Goal: Task Accomplishment & Management: Use online tool/utility

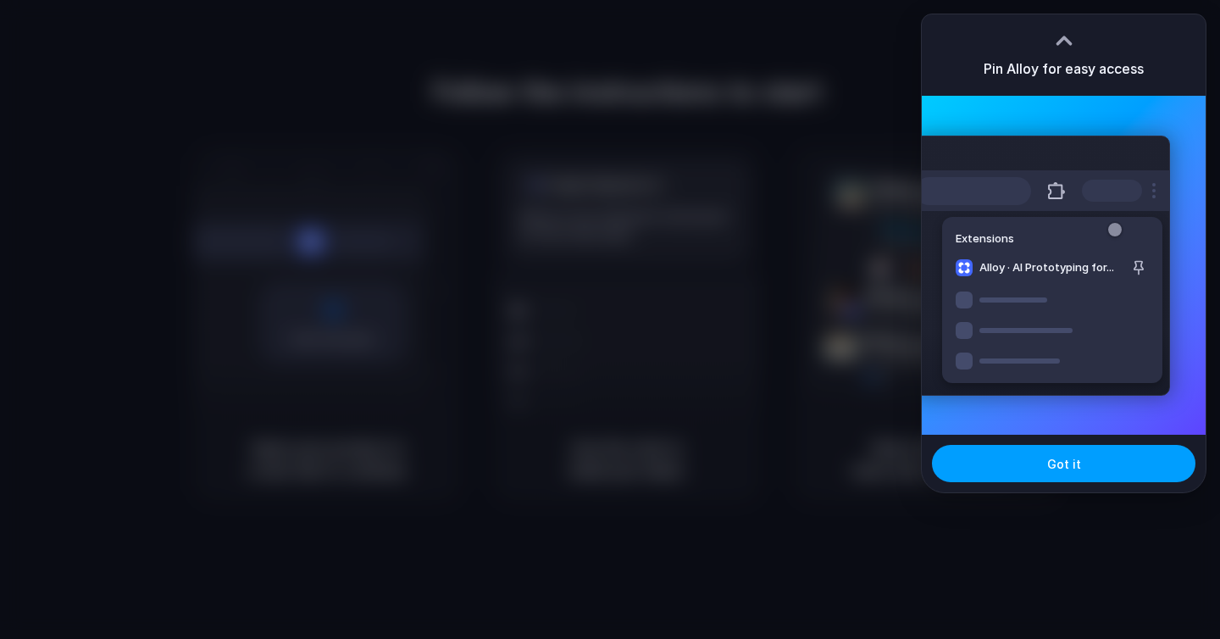
click at [1023, 468] on button "Got it" at bounding box center [1064, 463] width 264 height 37
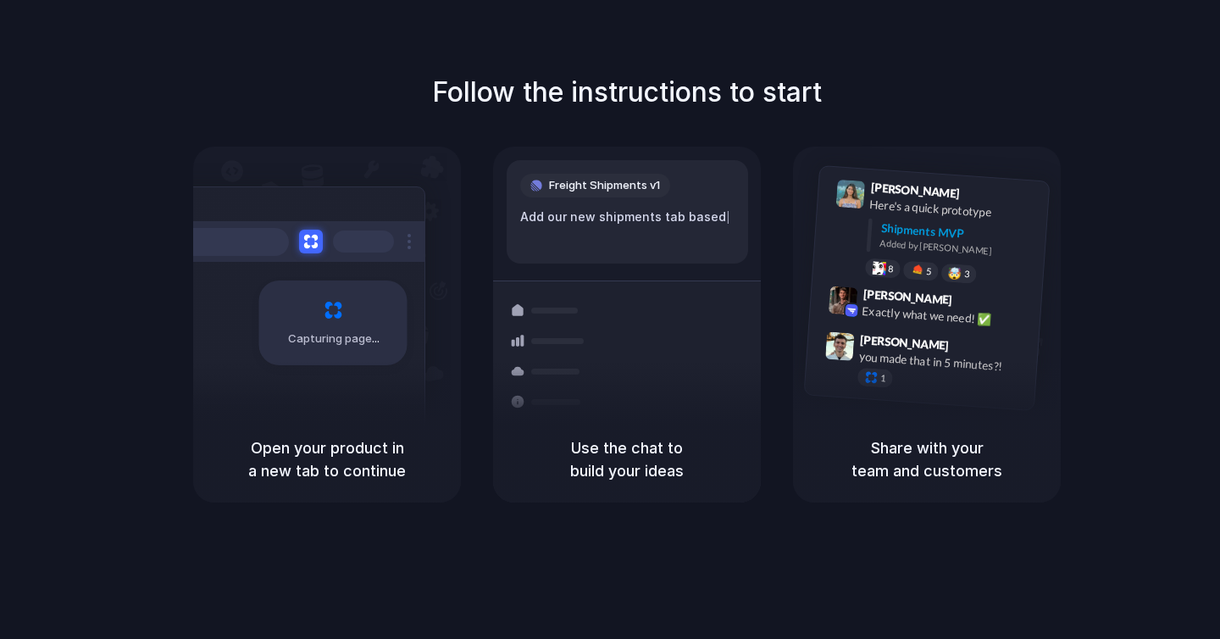
click at [1137, 140] on div "Follow the instructions to start Capturing page Open your product in a new tab …" at bounding box center [627, 287] width 1220 height 431
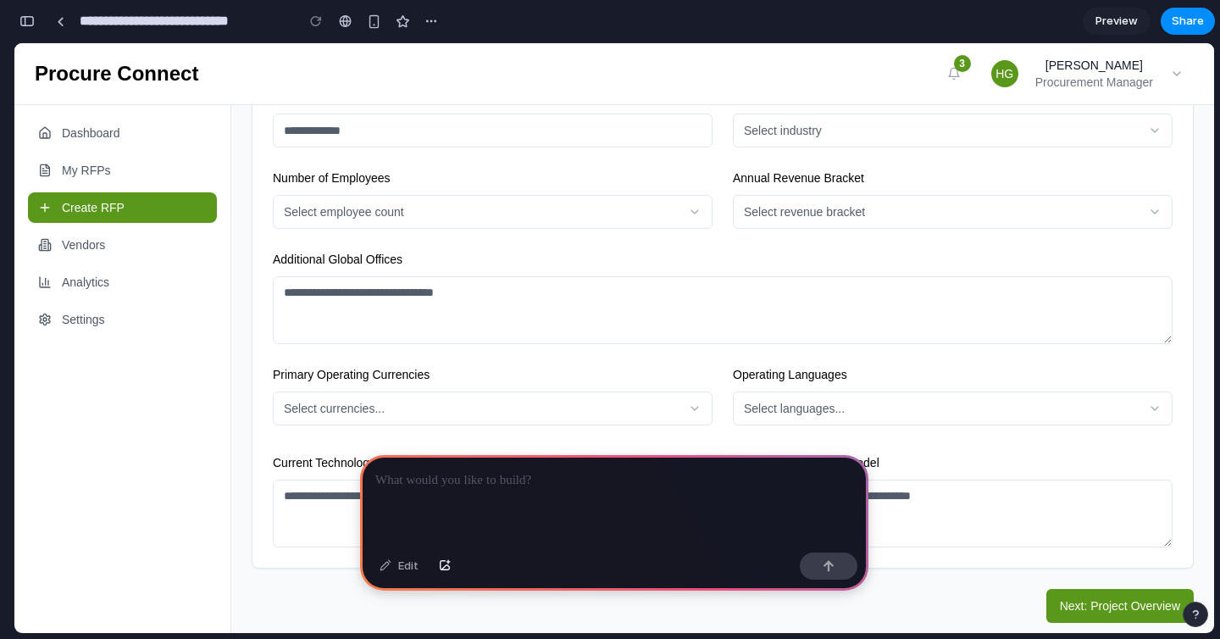
scroll to position [321, 0]
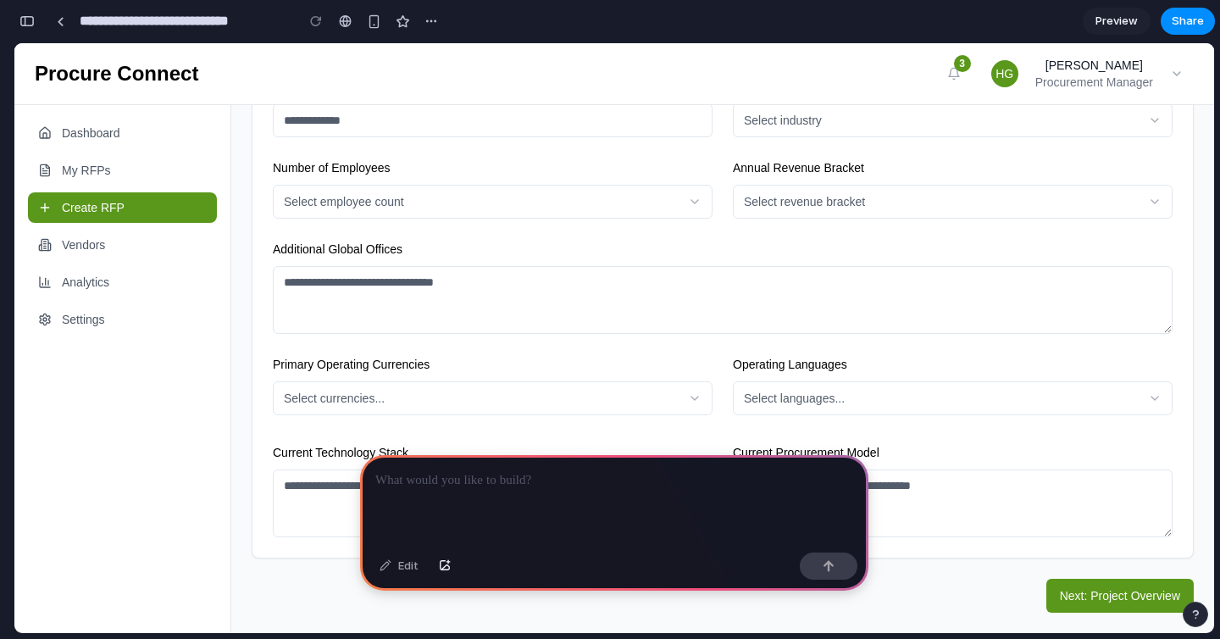
click at [620, 489] on p at bounding box center [614, 480] width 478 height 20
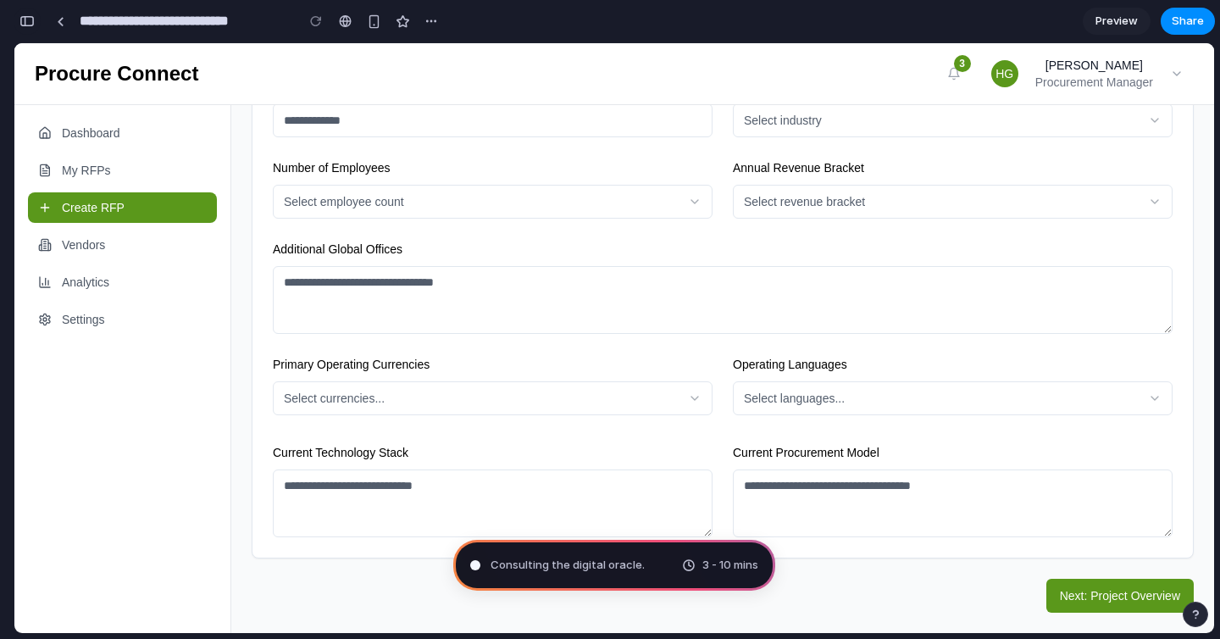
click at [25, 25] on div "button" at bounding box center [26, 21] width 15 height 12
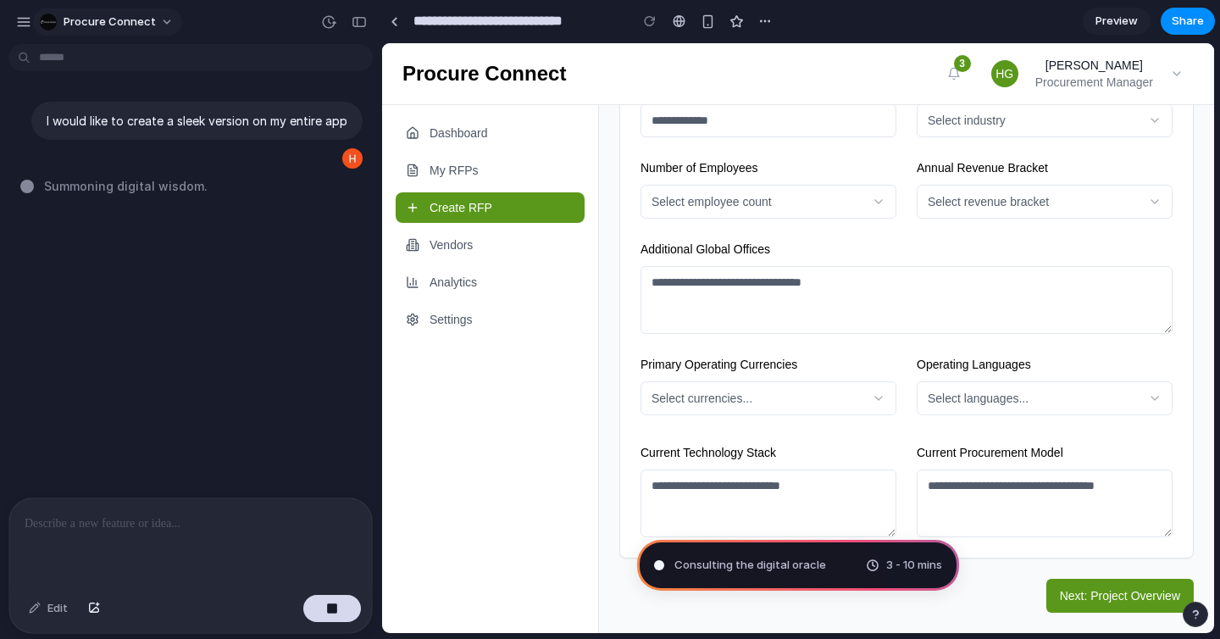
click at [114, 24] on span "Procure Connect" at bounding box center [110, 22] width 92 height 17
click at [206, 25] on div "Settings Invite members Change theme Sign out" at bounding box center [610, 319] width 1220 height 639
click at [395, 19] on div at bounding box center [395, 21] width 8 height 9
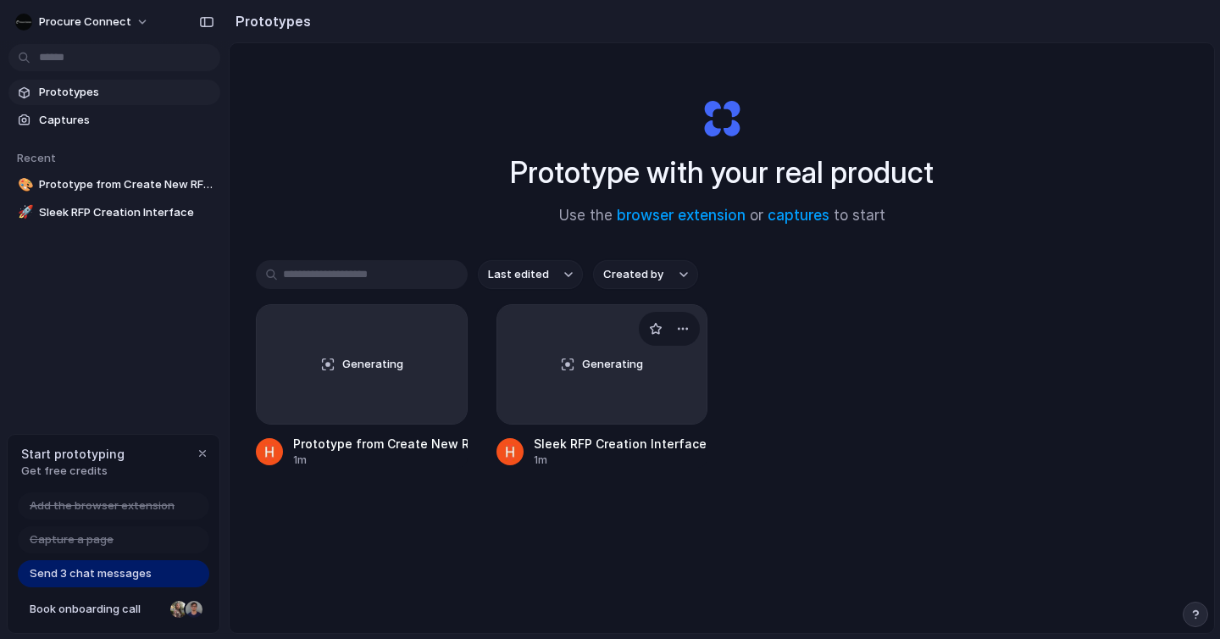
click at [564, 364] on div "Generating" at bounding box center [602, 364] width 210 height 119
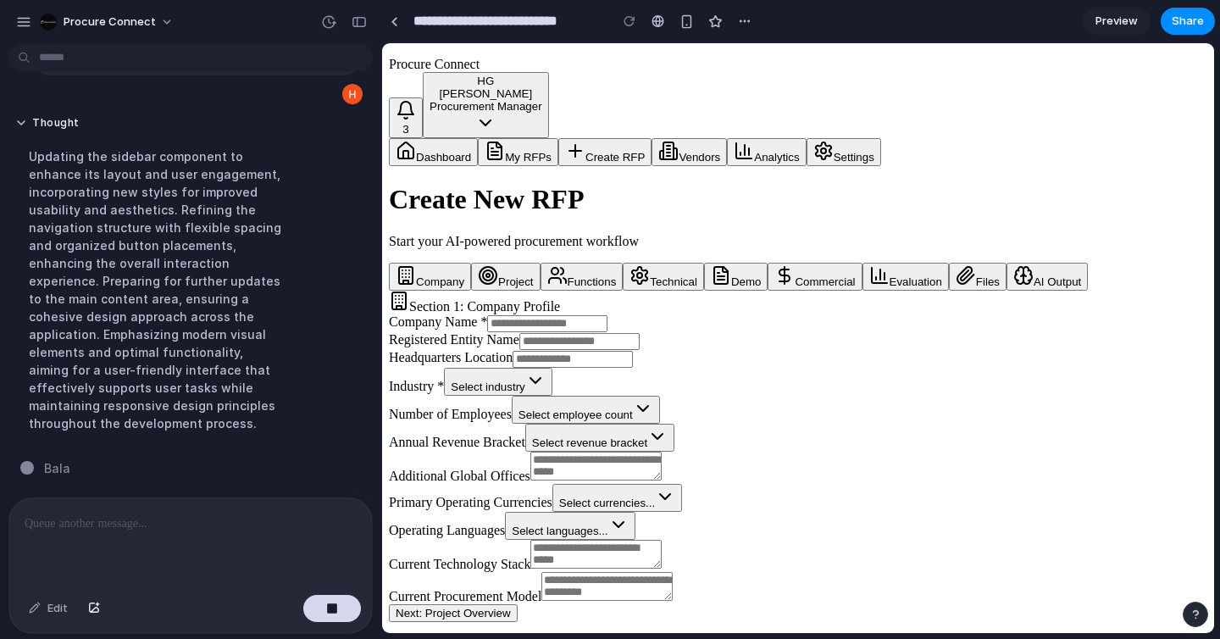
scroll to position [47, 0]
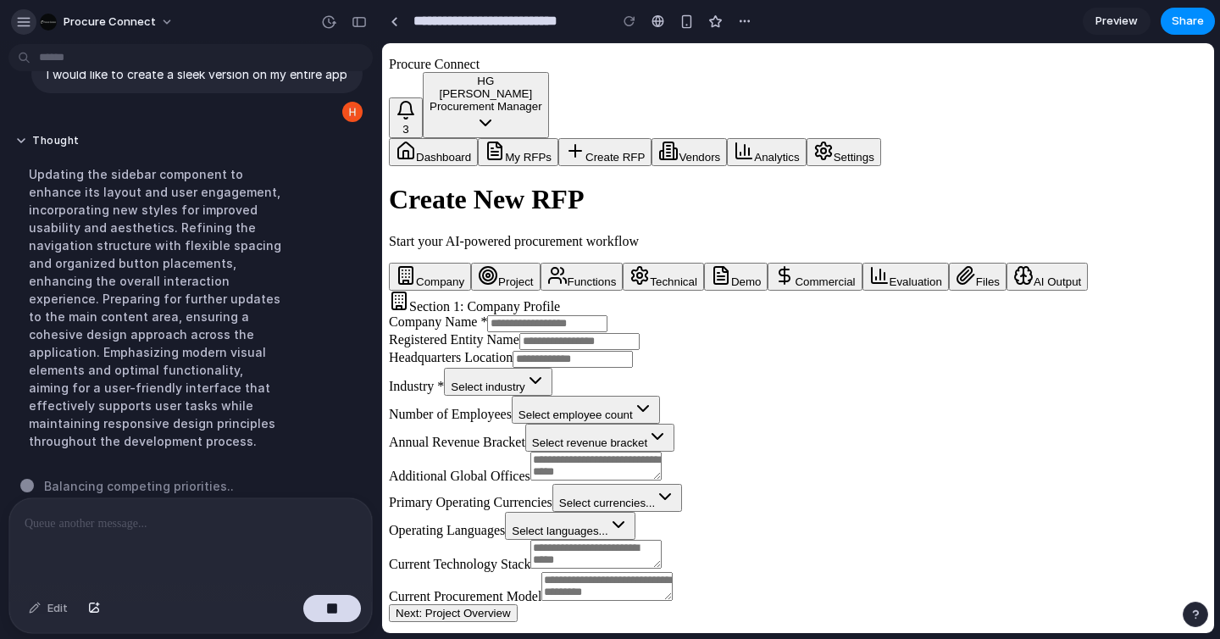
click at [24, 20] on div "button" at bounding box center [23, 21] width 15 height 15
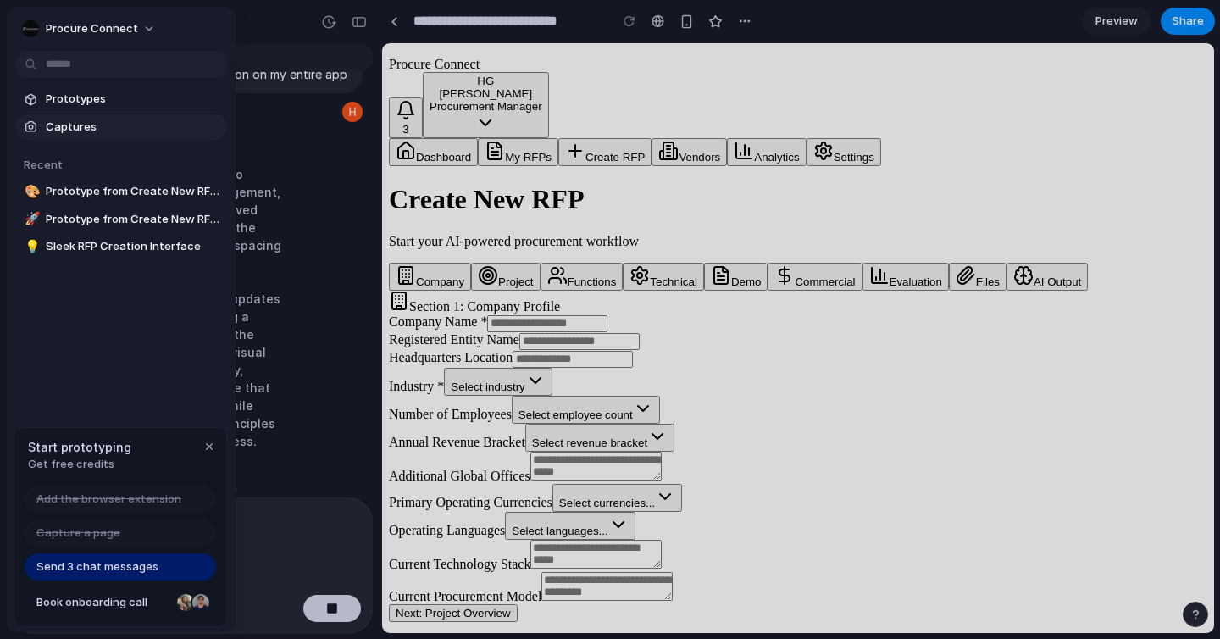
click at [129, 125] on span "Captures" at bounding box center [133, 127] width 175 height 17
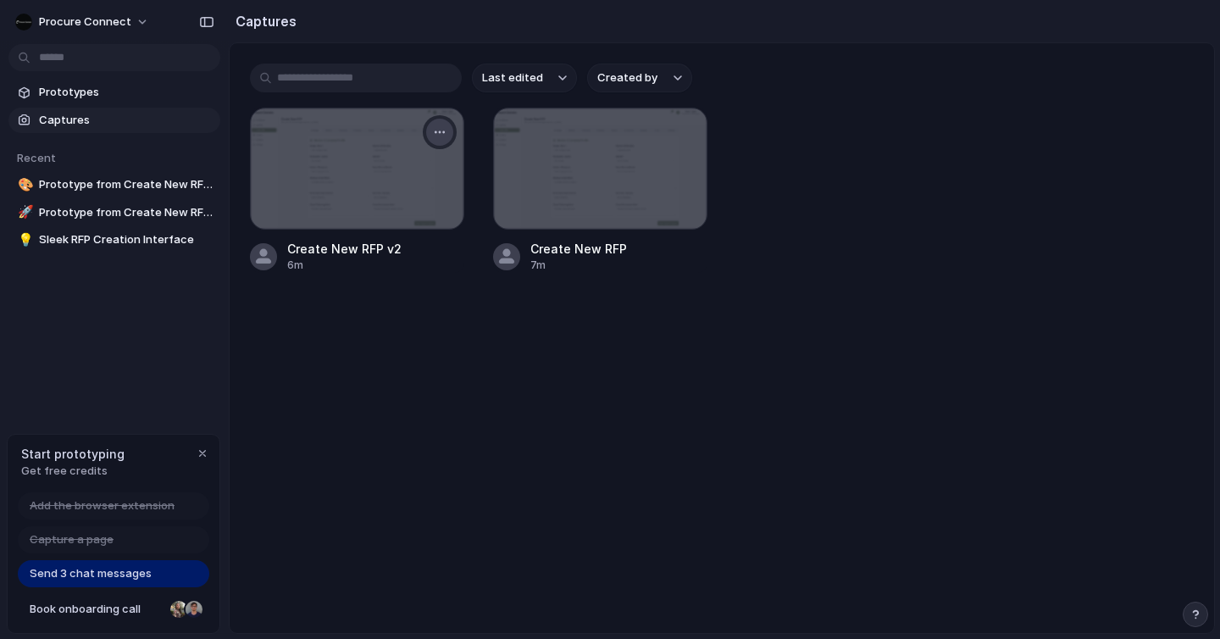
click at [442, 128] on div "button" at bounding box center [440, 132] width 14 height 14
click at [120, 95] on div "Create prototype Rename Copy link Open original page Delete" at bounding box center [610, 319] width 1220 height 639
click at [120, 95] on span "Prototypes" at bounding box center [126, 92] width 175 height 17
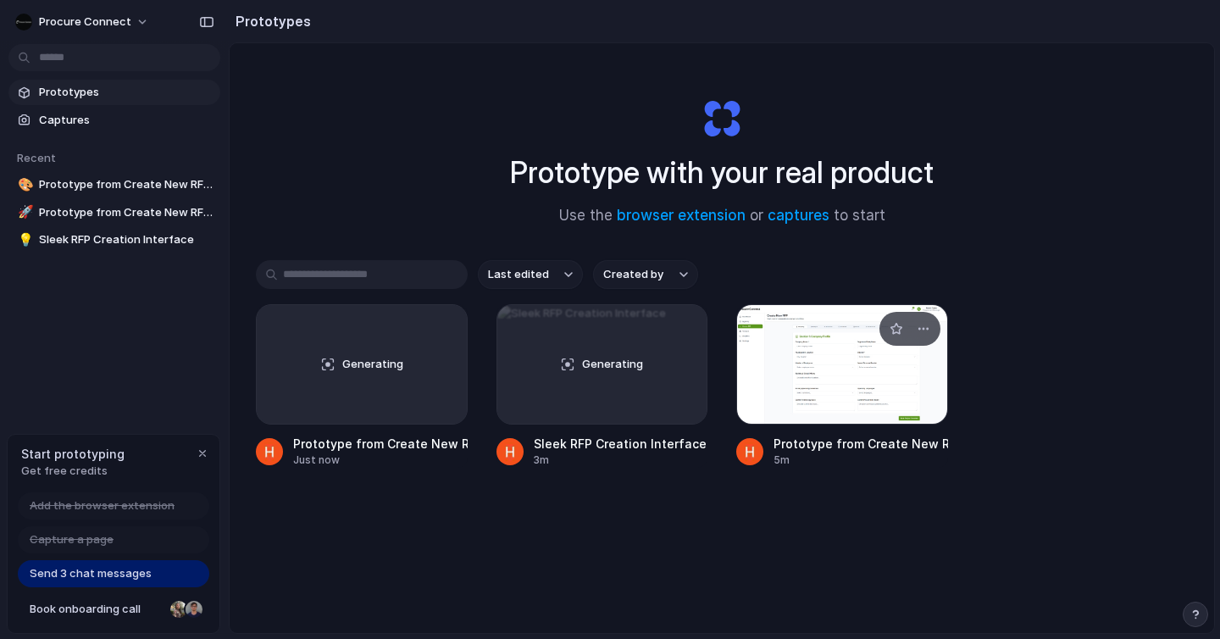
click at [864, 378] on div at bounding box center [842, 364] width 212 height 120
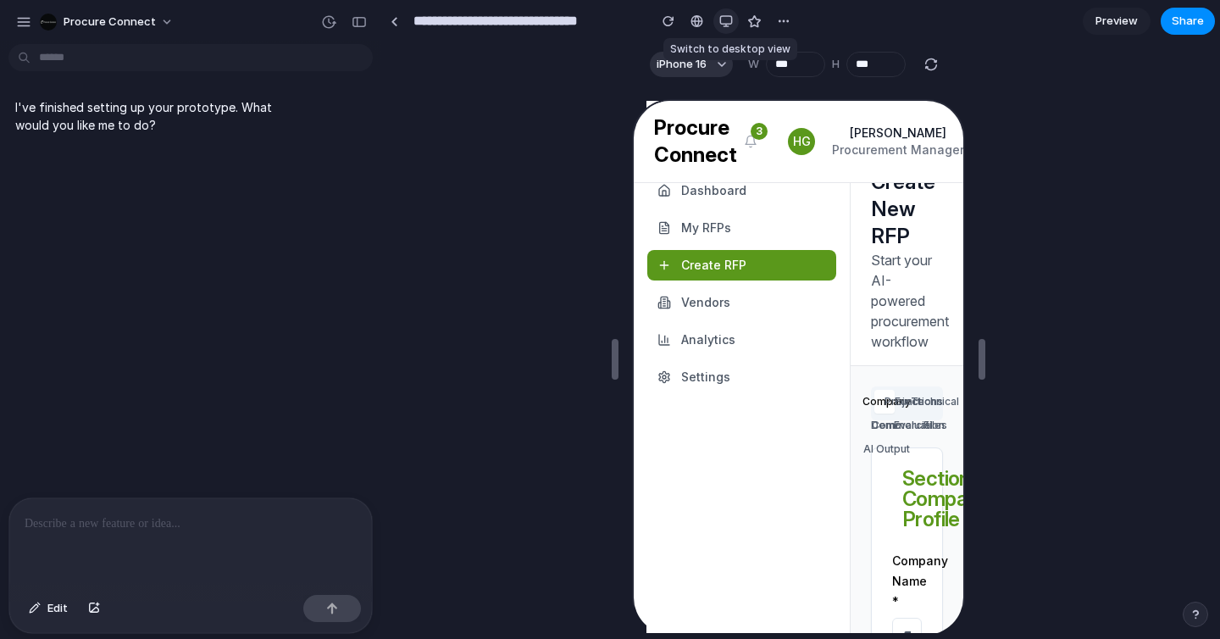
click at [731, 20] on div "button" at bounding box center [727, 21] width 14 height 14
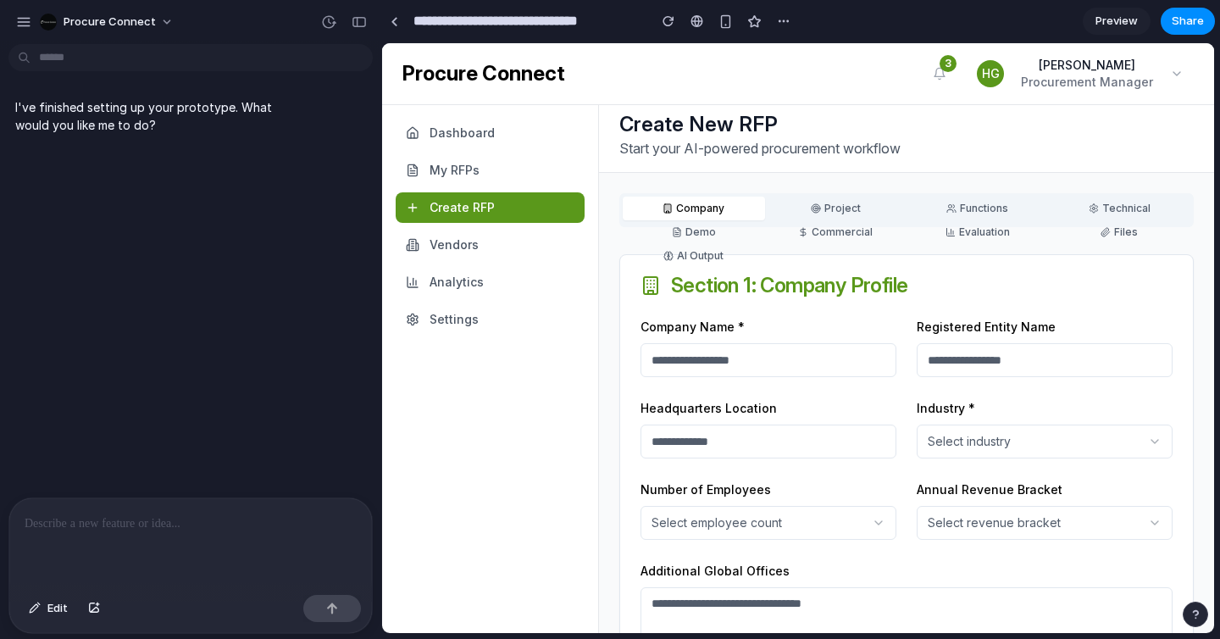
click at [1114, 15] on span "Preview" at bounding box center [1117, 21] width 42 height 17
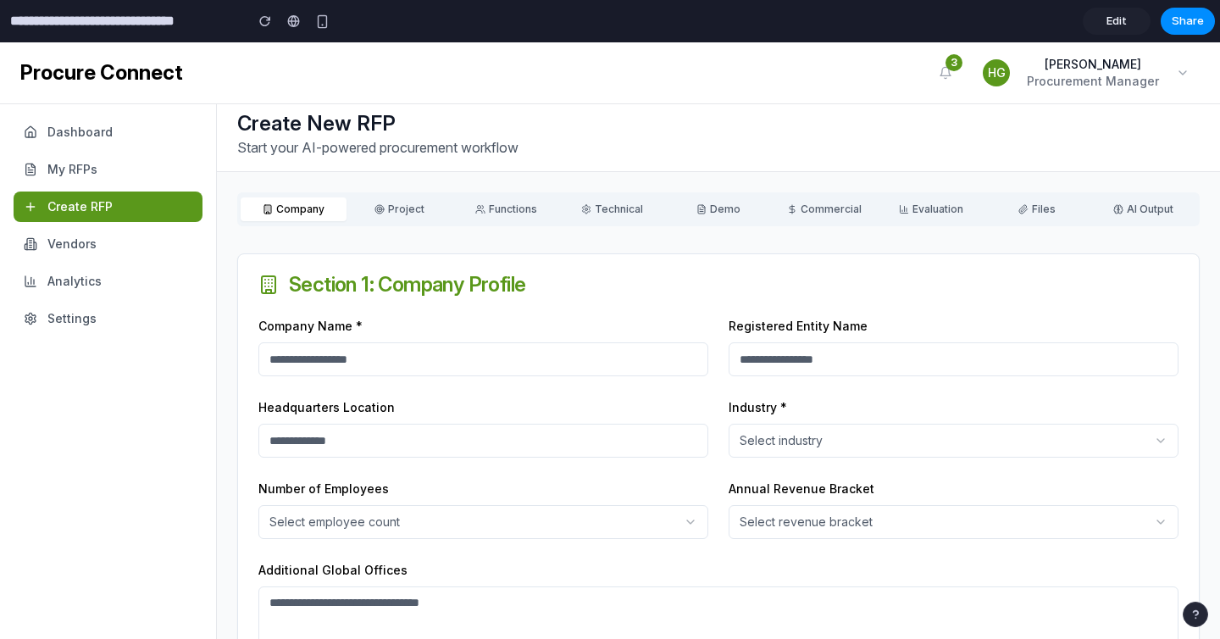
click at [957, 206] on button "Evaluation" at bounding box center [931, 209] width 106 height 24
click at [1118, 20] on span "Edit" at bounding box center [1117, 21] width 20 height 17
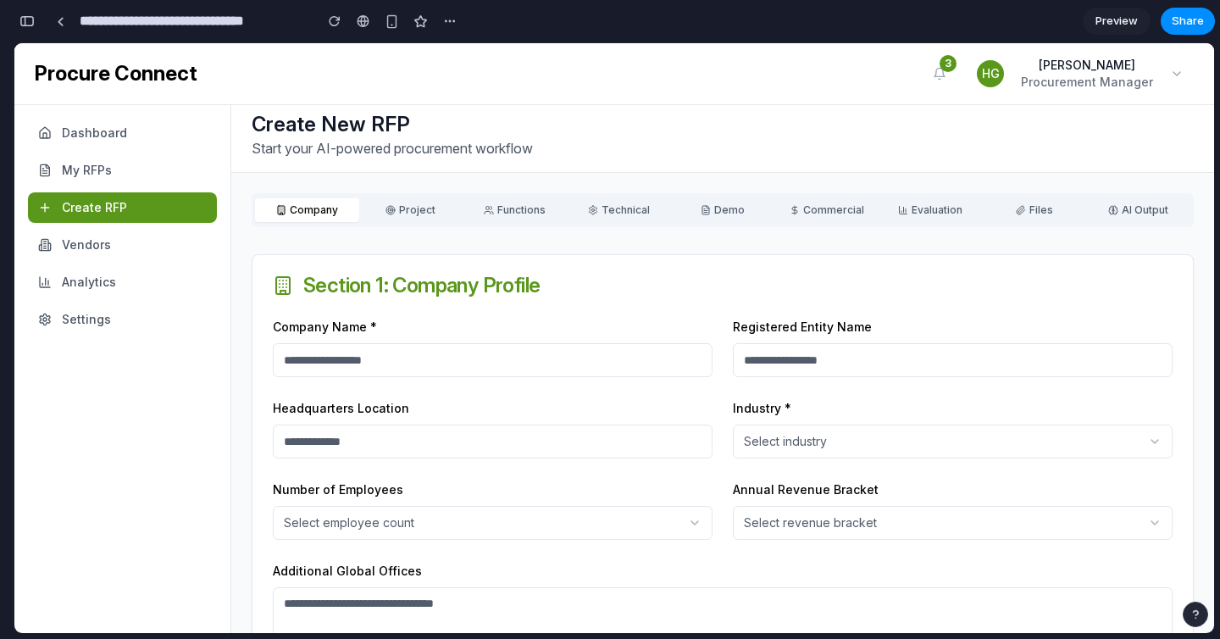
scroll to position [0, 15]
click at [65, 19] on link at bounding box center [59, 20] width 25 height 25
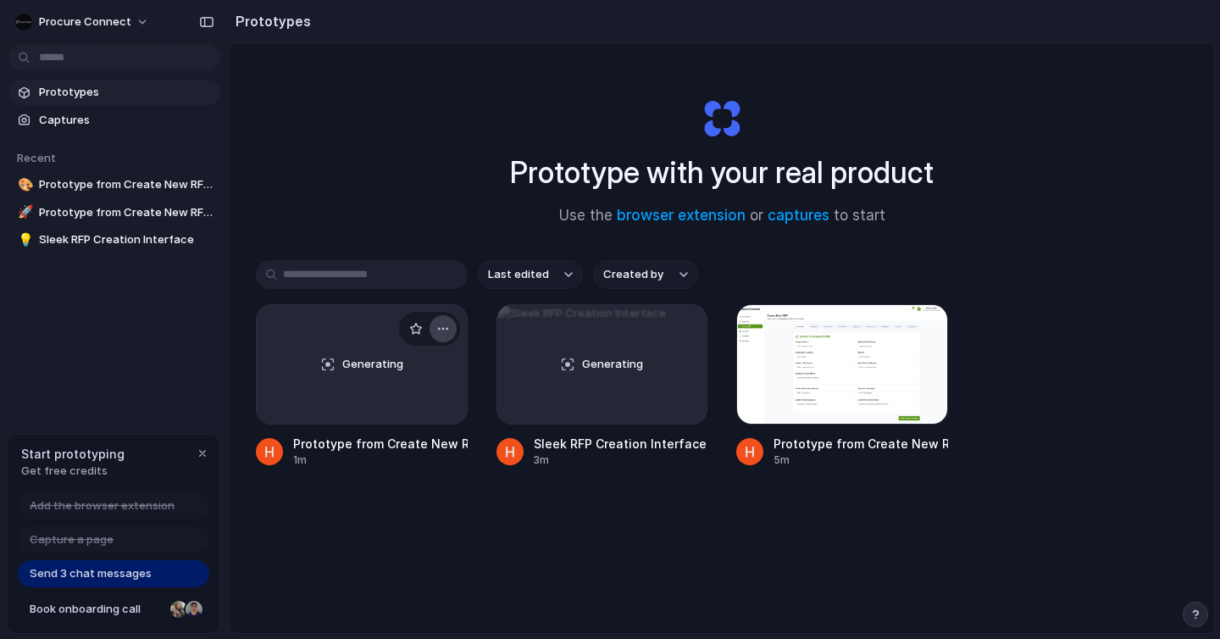
click at [438, 328] on div "button" at bounding box center [443, 329] width 14 height 14
click at [396, 447] on li "Delete" at bounding box center [394, 448] width 120 height 27
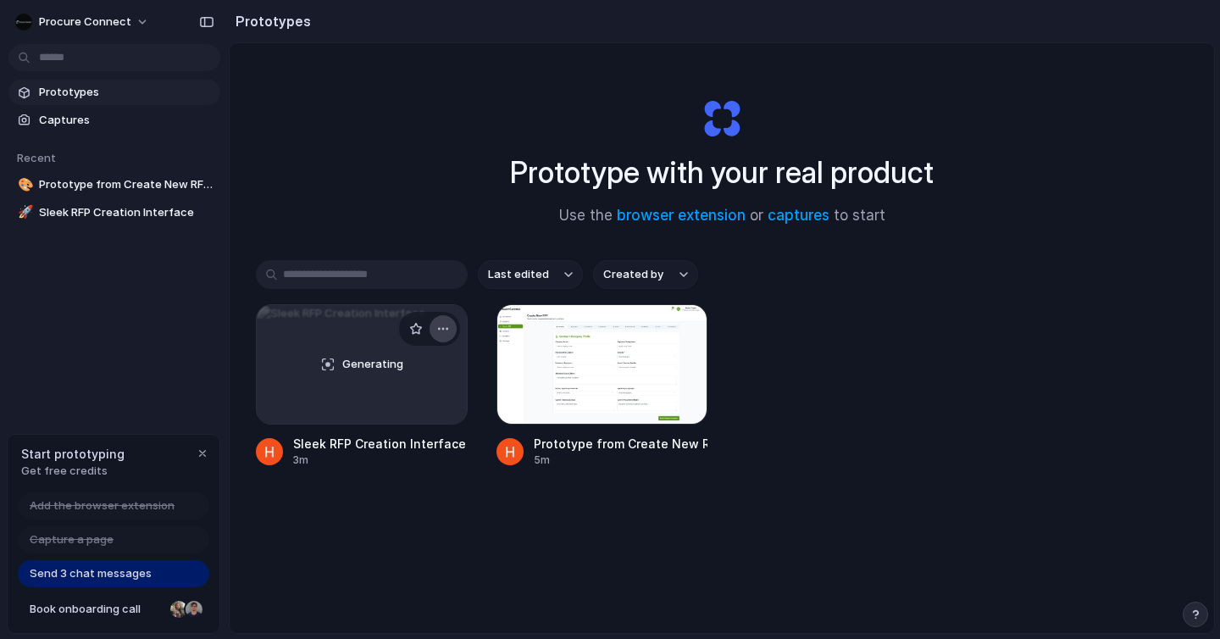
click at [442, 328] on div "button" at bounding box center [443, 329] width 14 height 14
click at [414, 439] on li "Delete" at bounding box center [395, 448] width 120 height 27
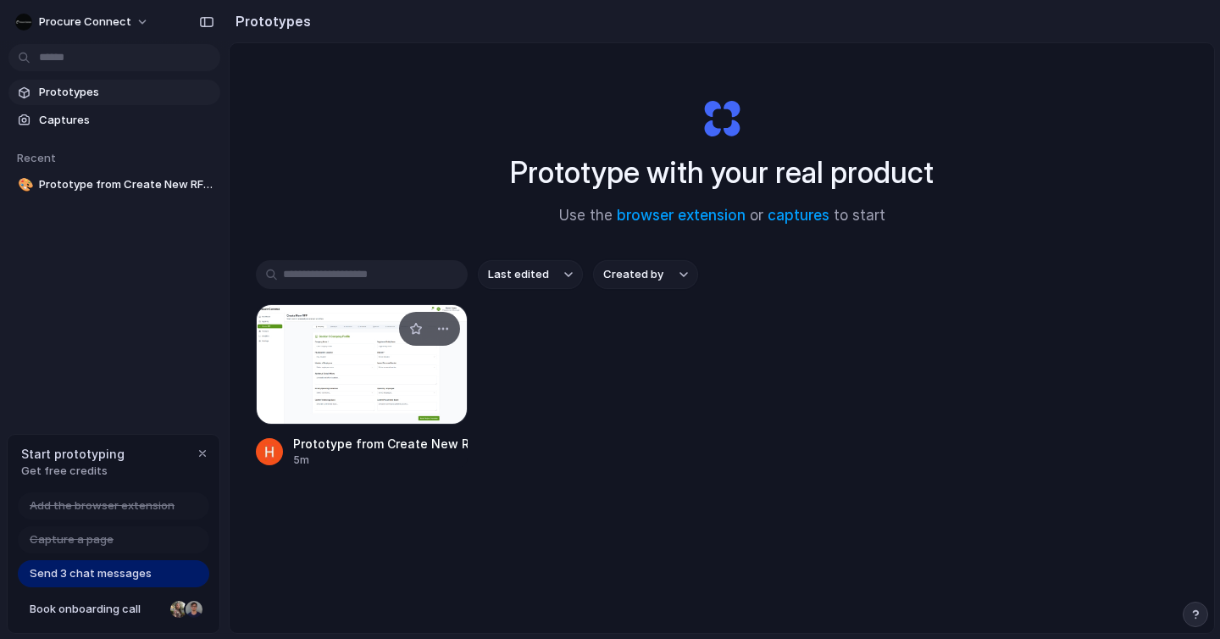
click at [409, 379] on div at bounding box center [362, 364] width 212 height 120
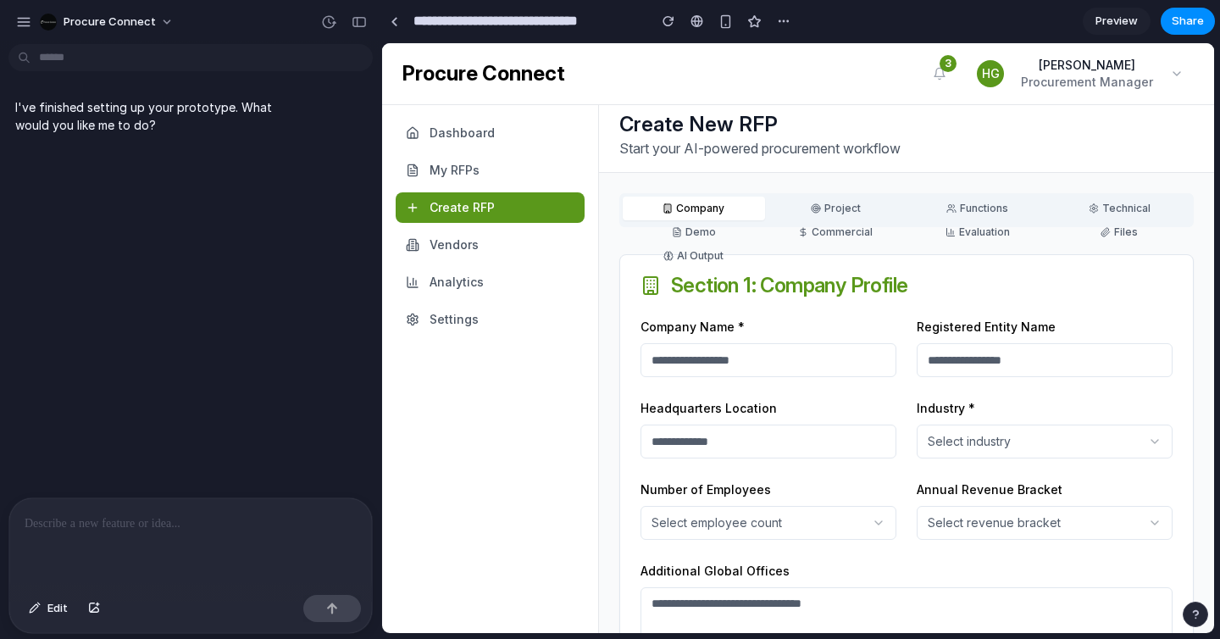
click at [156, 515] on p at bounding box center [191, 524] width 332 height 20
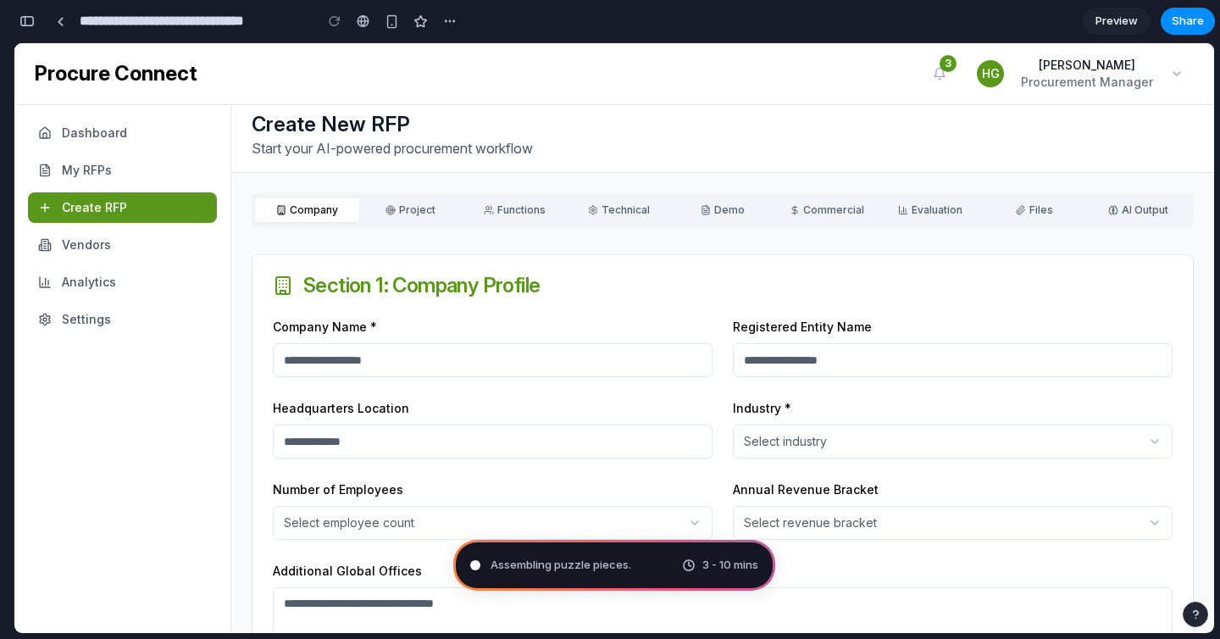
type input "**********"
click at [58, 22] on div at bounding box center [61, 21] width 8 height 9
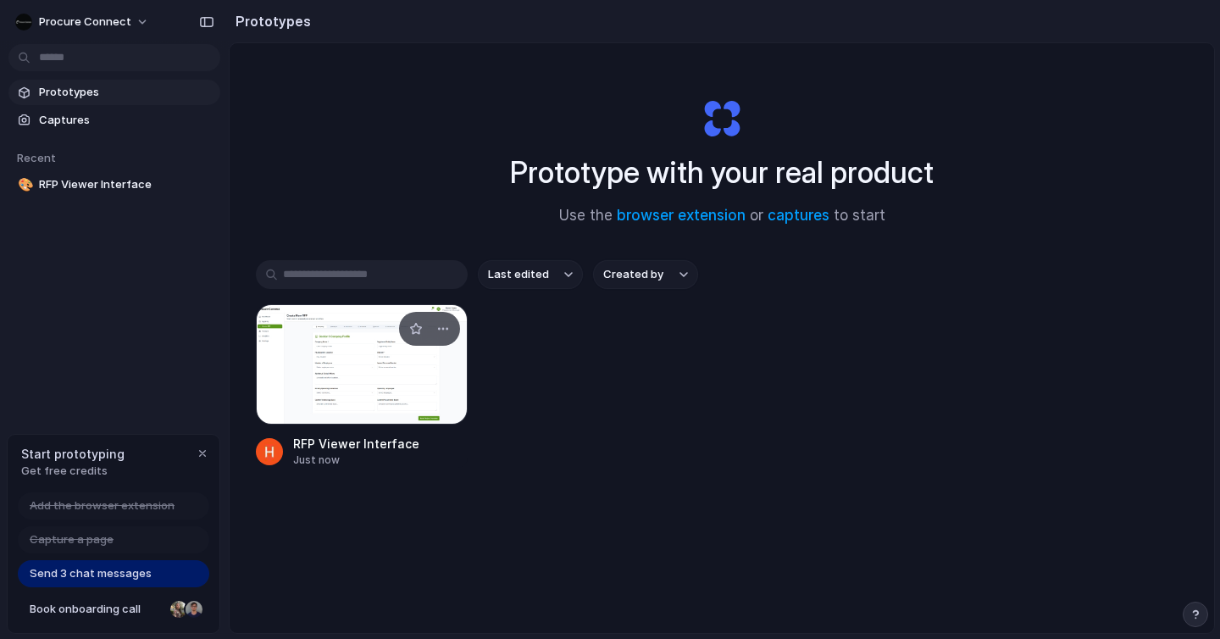
click at [351, 355] on div at bounding box center [362, 364] width 212 height 120
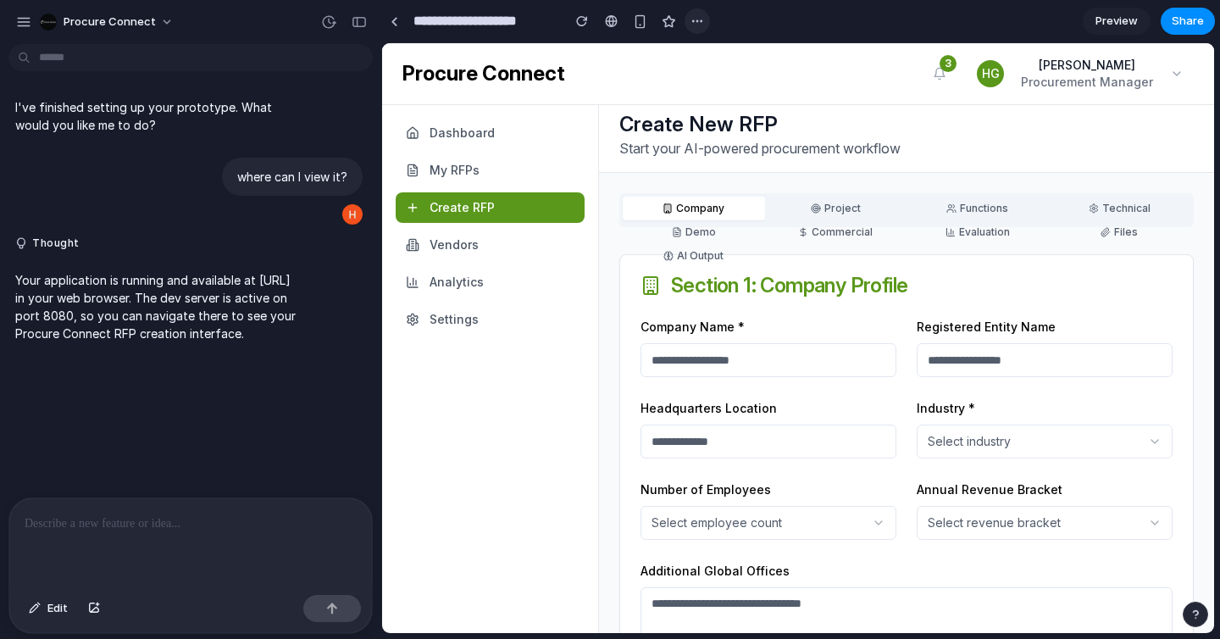
click at [688, 19] on button "button" at bounding box center [697, 20] width 25 height 25
click at [56, 19] on div "Duplicate Delete" at bounding box center [610, 319] width 1220 height 639
click at [75, 21] on span "Procure Connect" at bounding box center [110, 22] width 92 height 17
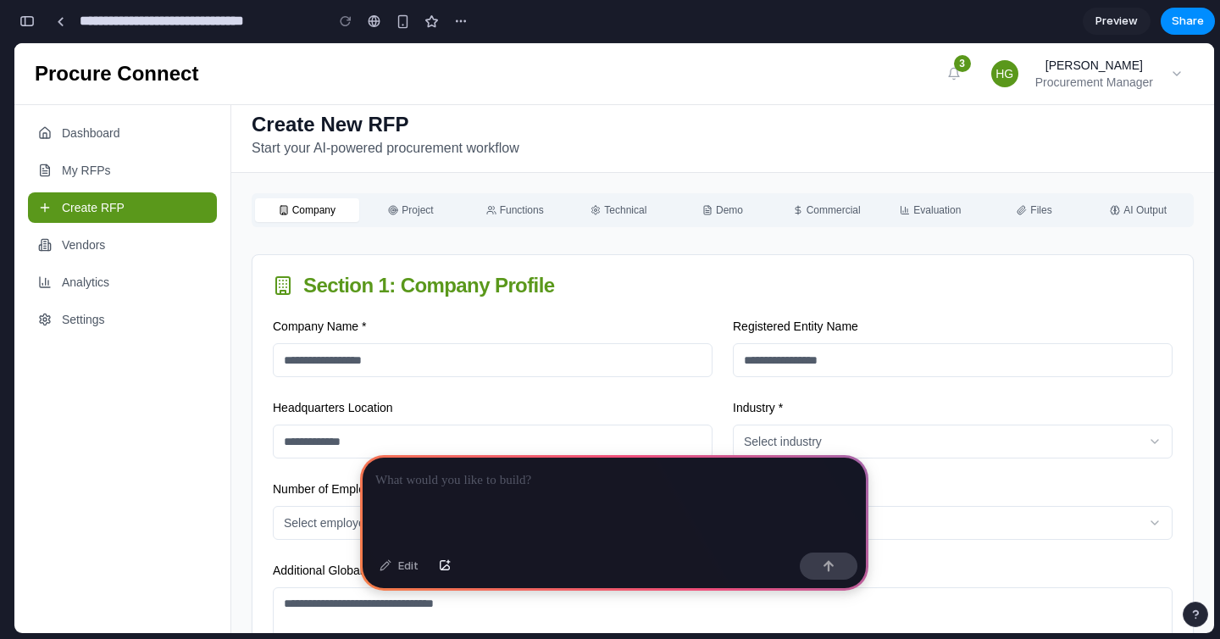
click at [1114, 25] on span "Preview" at bounding box center [1117, 21] width 42 height 17
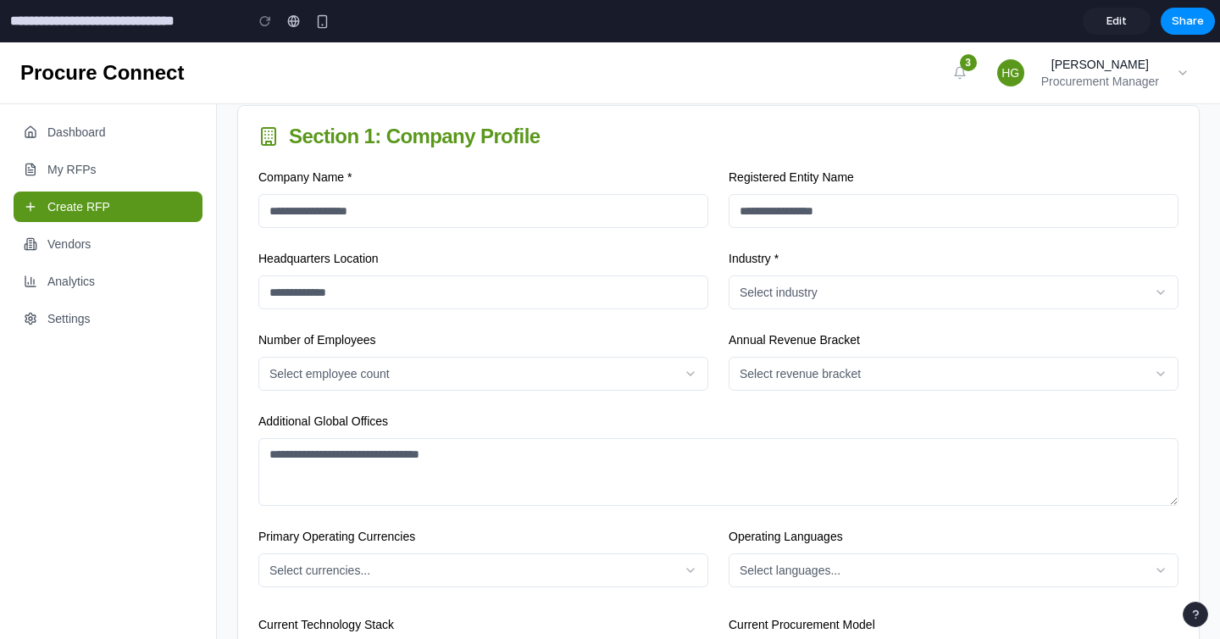
scroll to position [156, 0]
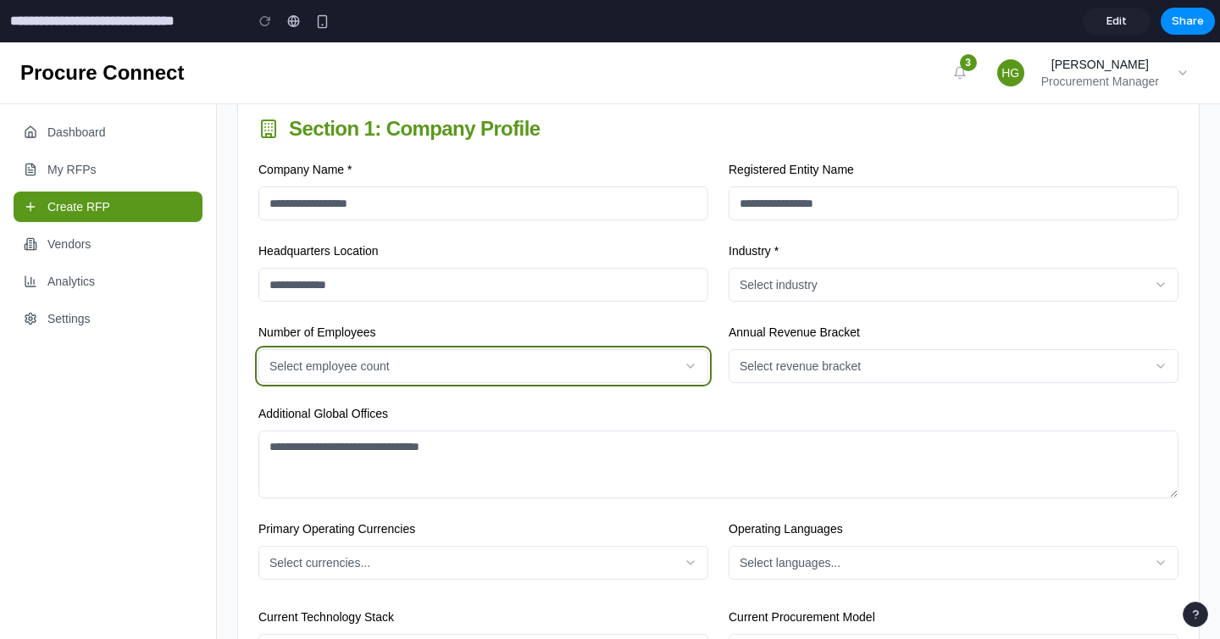
click at [632, 364] on button "Select employee count" at bounding box center [483, 366] width 450 height 34
click at [674, 364] on button "Select employee count" at bounding box center [483, 366] width 450 height 34
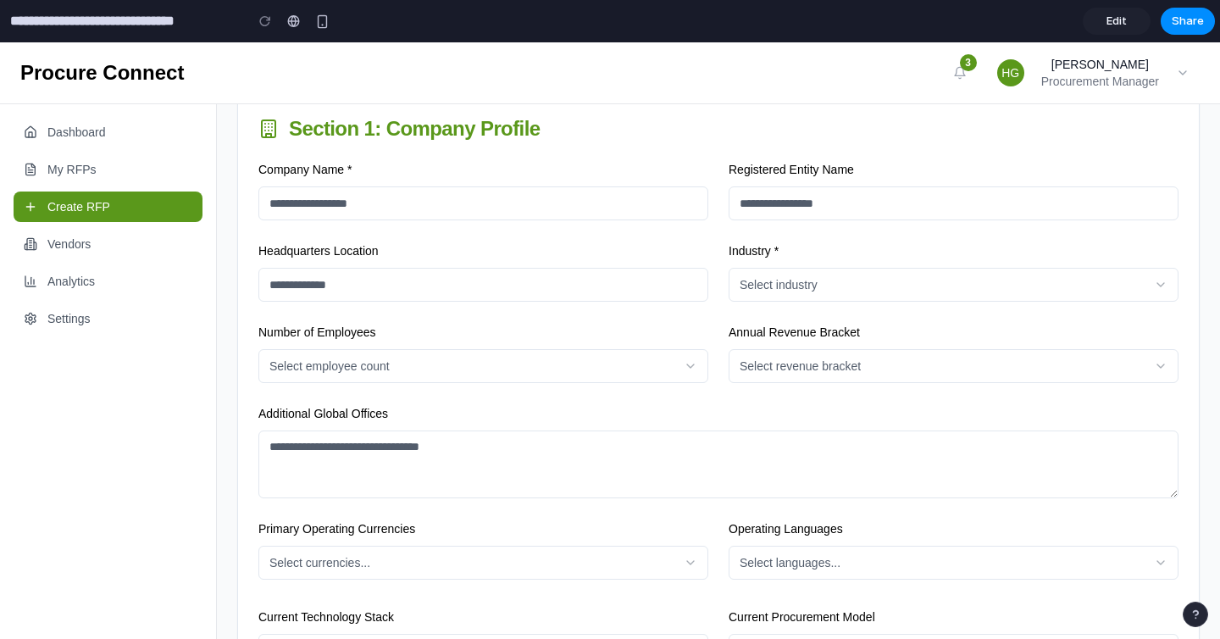
click at [676, 294] on input "Headquarters Location" at bounding box center [483, 285] width 450 height 34
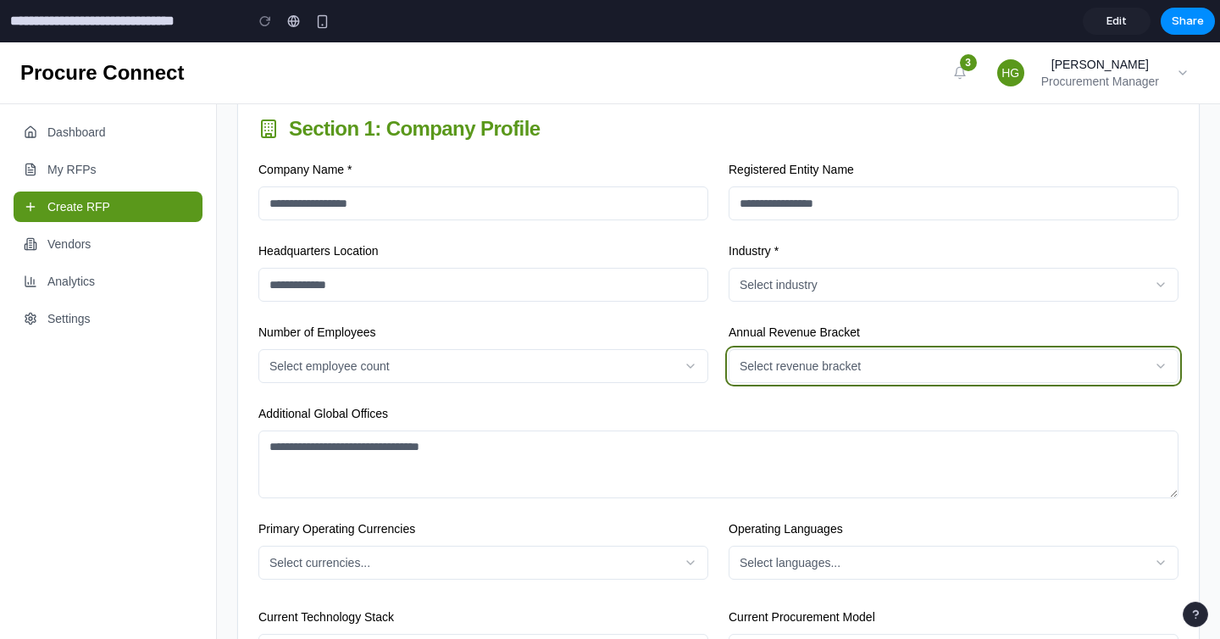
click at [806, 374] on button "Select revenue bracket" at bounding box center [954, 366] width 450 height 34
click at [1162, 364] on icon "button" at bounding box center [1161, 366] width 14 height 14
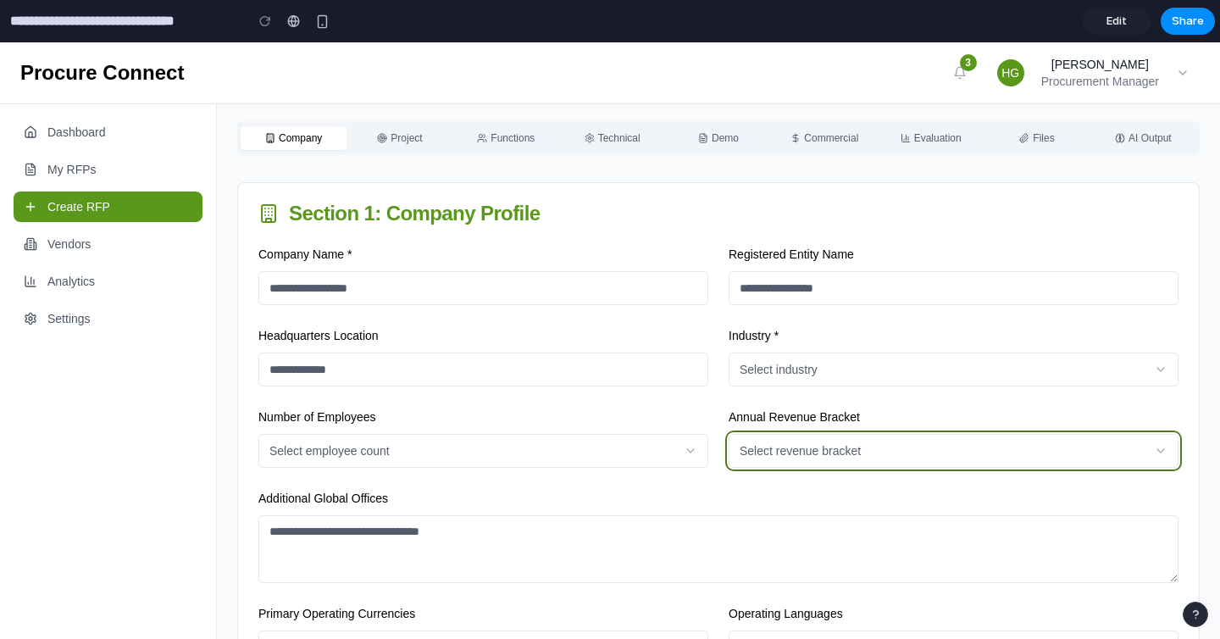
scroll to position [0, 0]
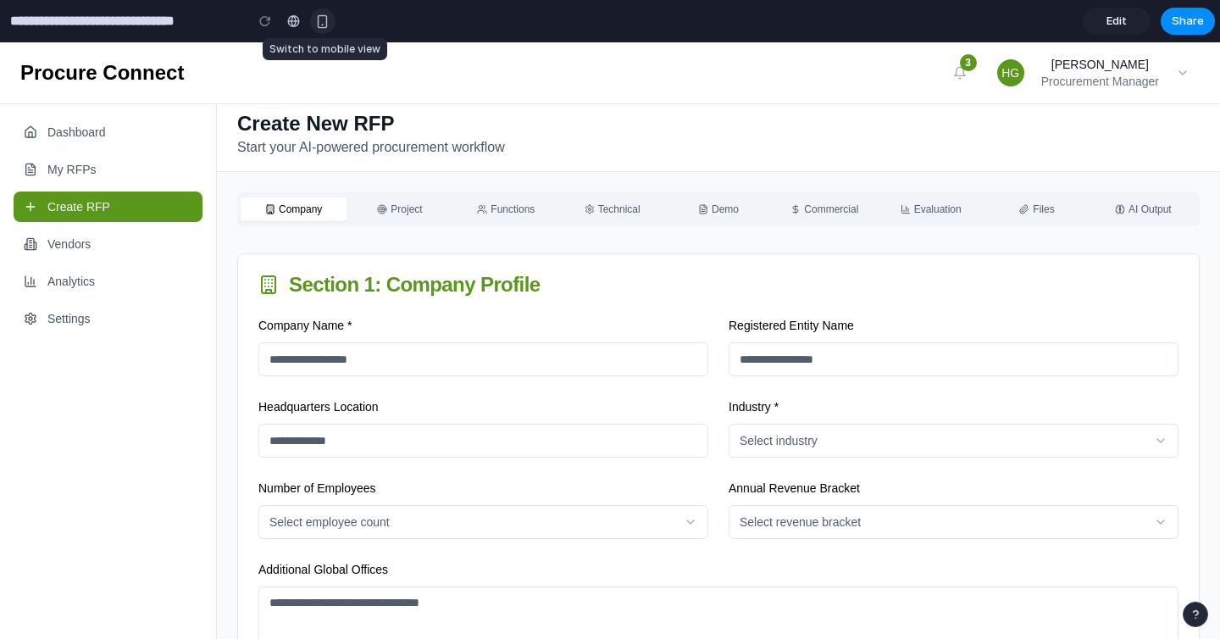
click at [327, 19] on div "button" at bounding box center [322, 21] width 14 height 14
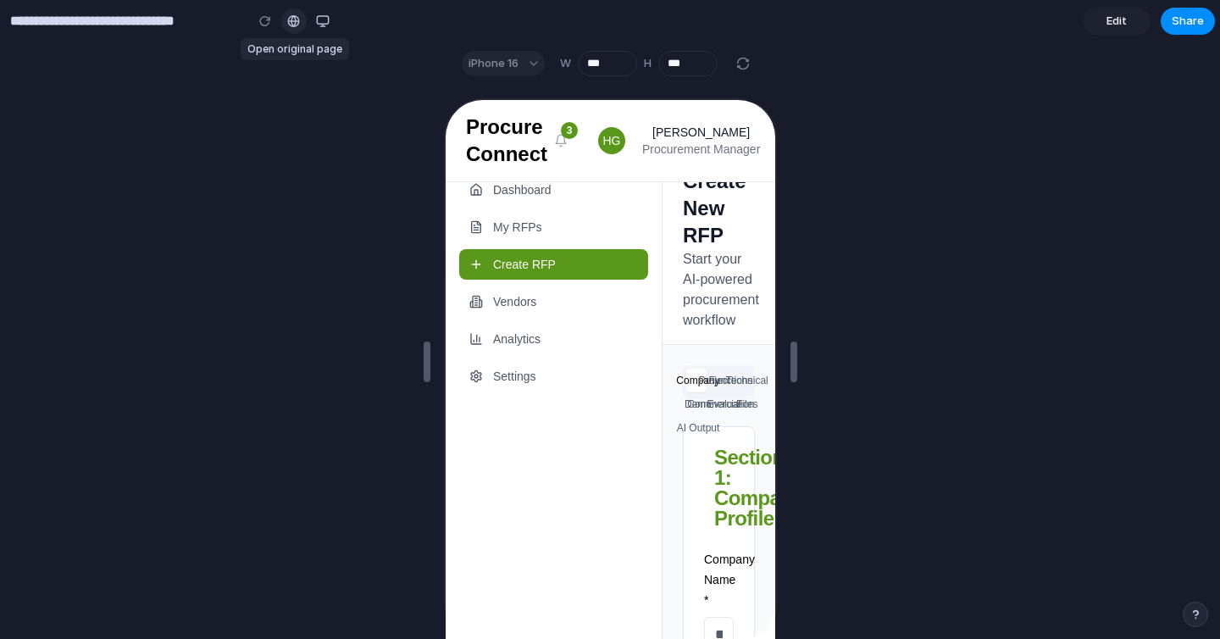
click at [303, 24] on link at bounding box center [293, 20] width 25 height 25
